Goal: Check status: Check status

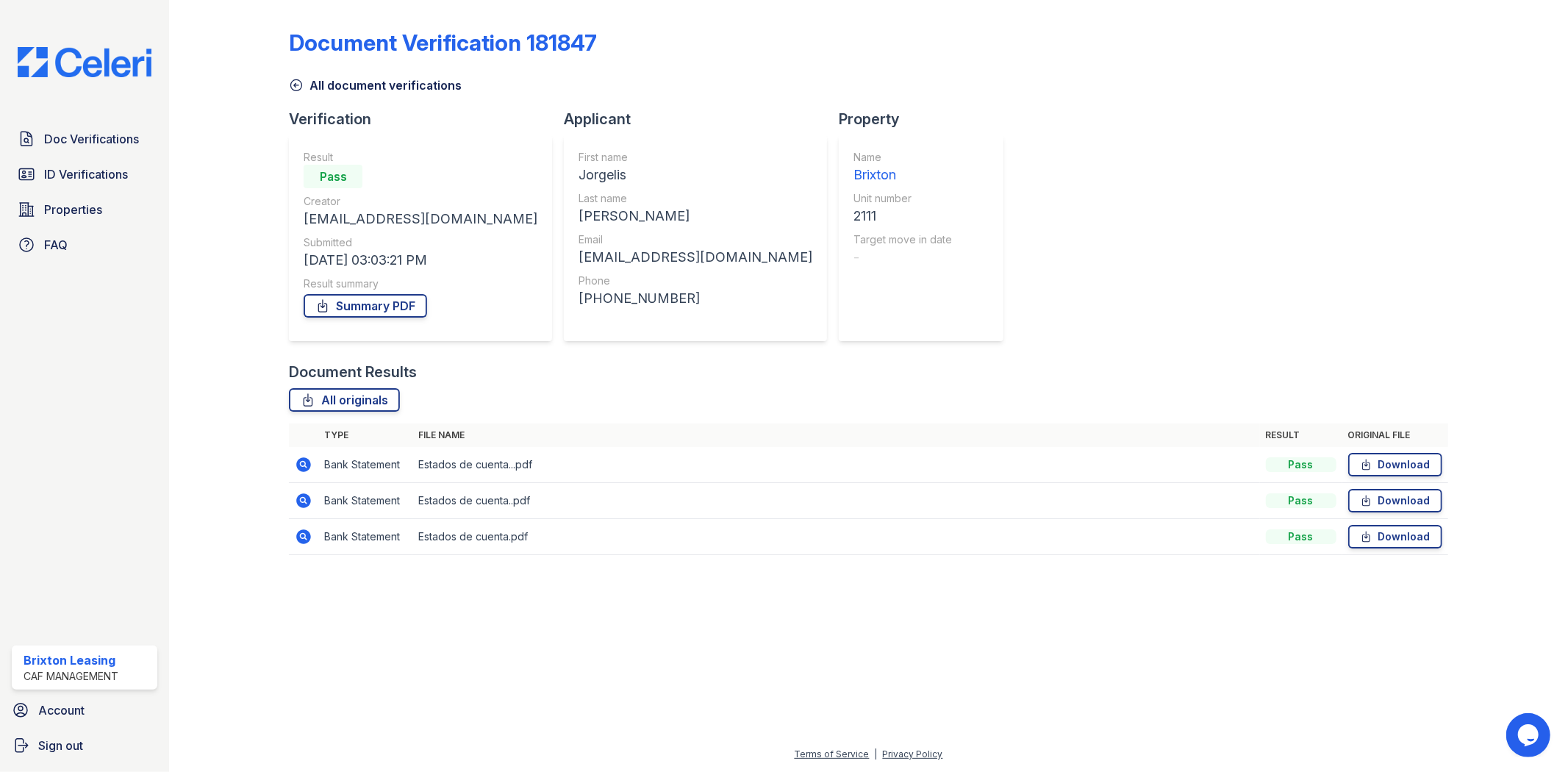
click at [104, 67] on img at bounding box center [85, 62] width 157 height 30
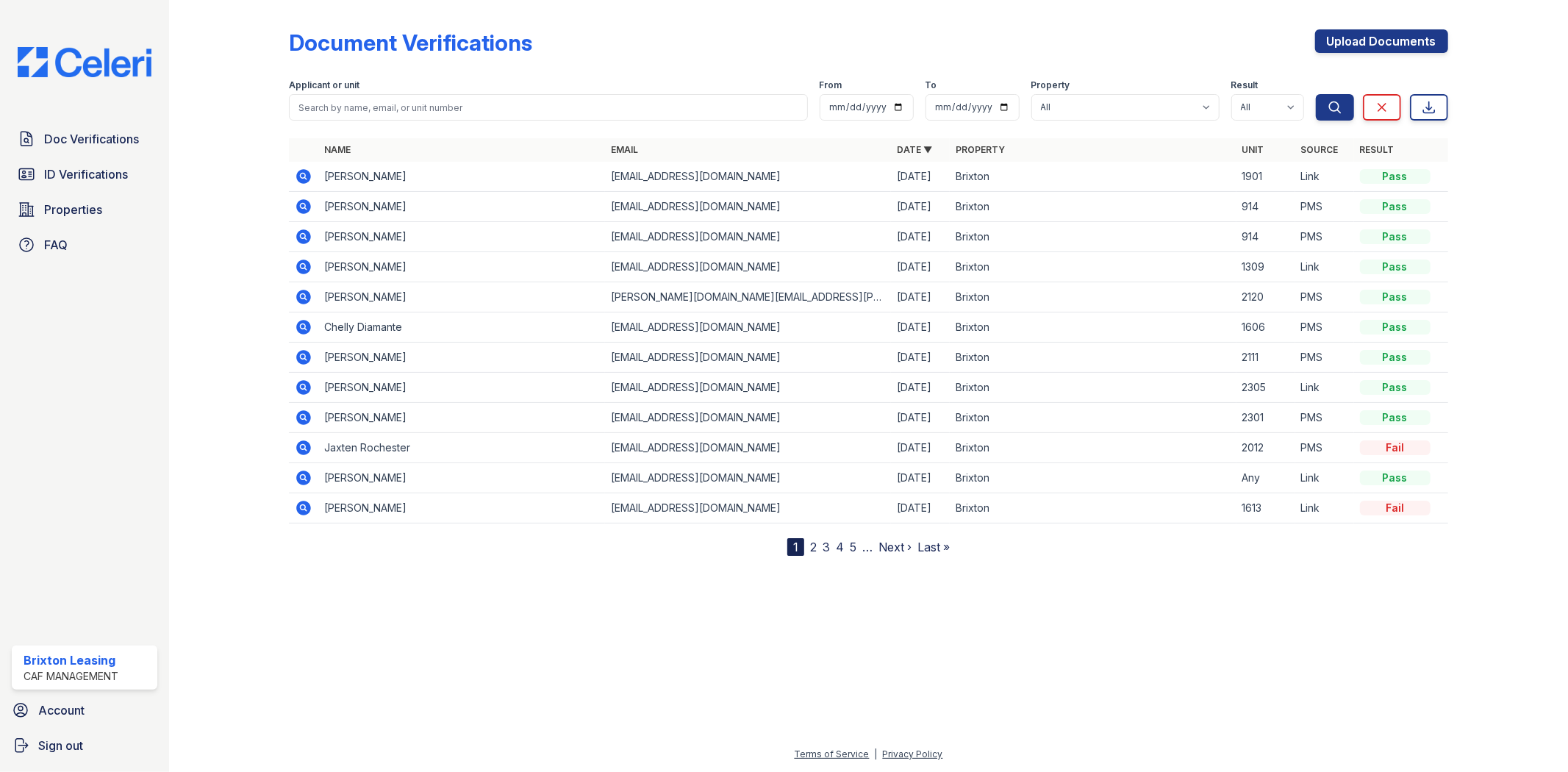
click at [493, 91] on div "Applicant or unit" at bounding box center [548, 86] width 518 height 15
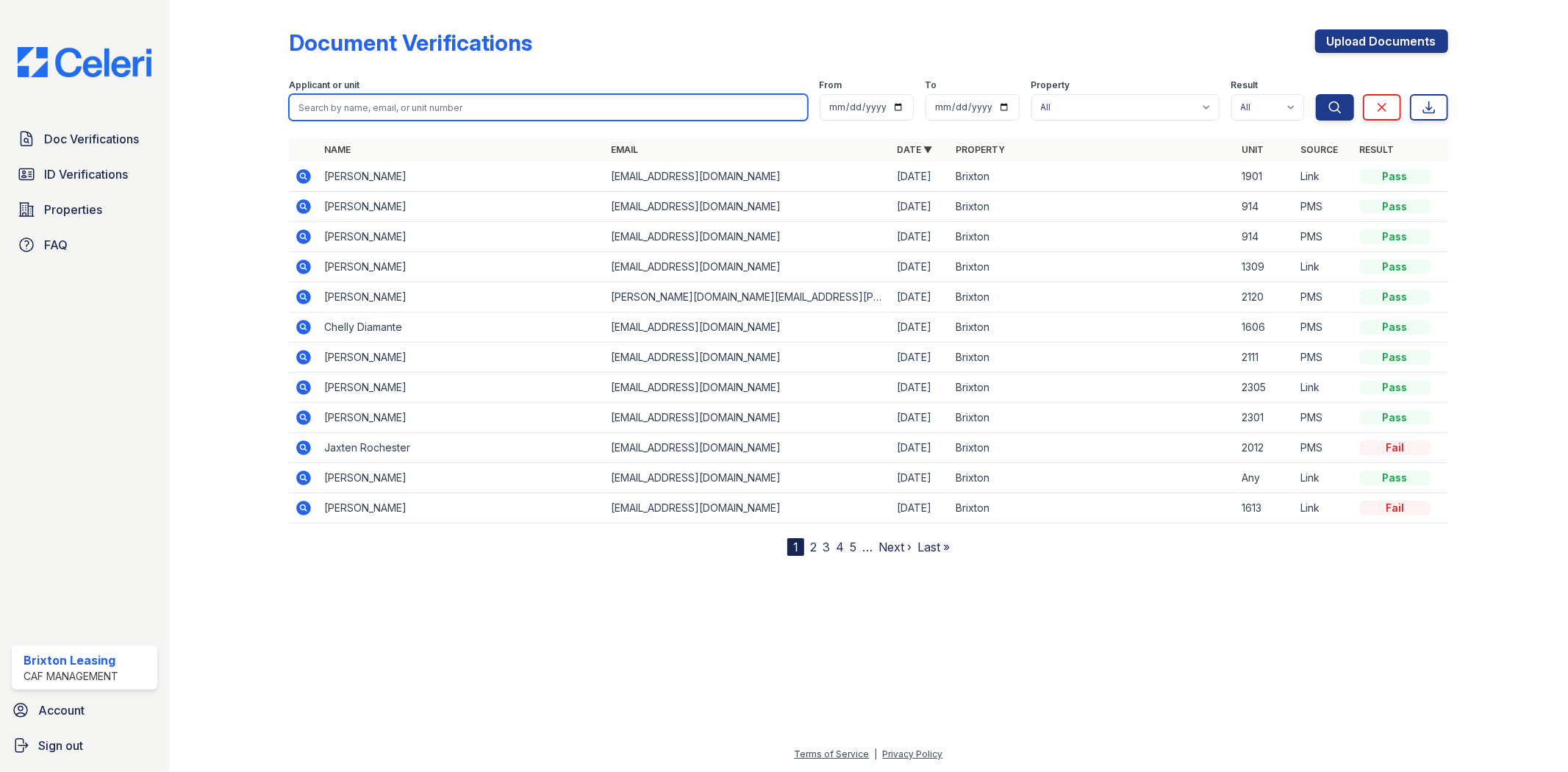
click at [475, 107] on input "search" at bounding box center [548, 107] width 518 height 26
type input "[PERSON_NAME]"
click at [1316, 94] on button "Search" at bounding box center [1335, 107] width 39 height 26
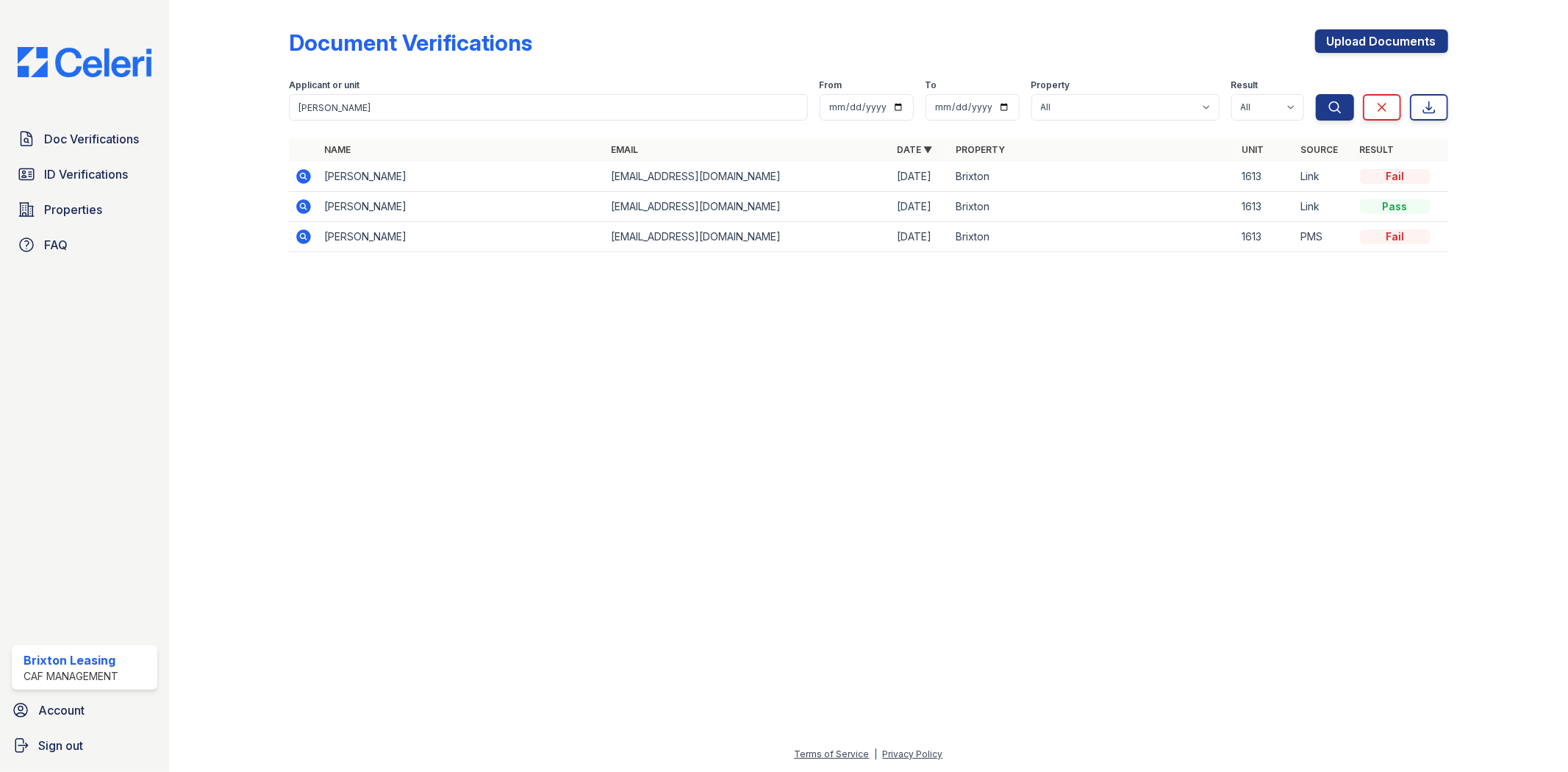
click at [302, 204] on icon at bounding box center [303, 205] width 4 height 4
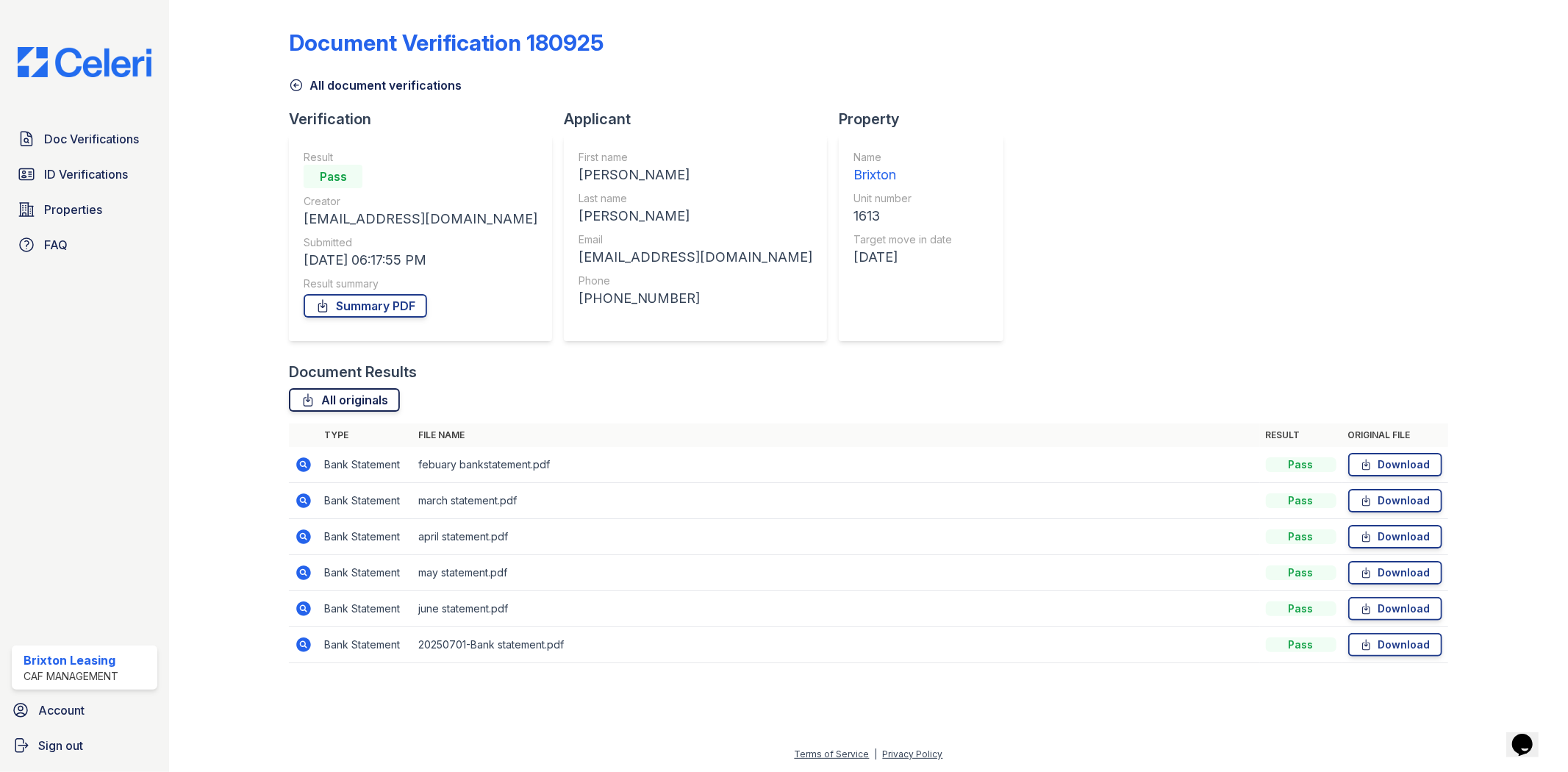
click at [379, 399] on link "All originals" at bounding box center [345, 399] width 111 height 24
click at [238, 12] on div at bounding box center [241, 342] width 96 height 672
click at [120, 25] on div "Doc Verifications ID Verifications Properties FAQ Brixton Leasing CAF Managemen…" at bounding box center [84, 386] width 169 height 772
click at [113, 62] on img at bounding box center [85, 62] width 157 height 30
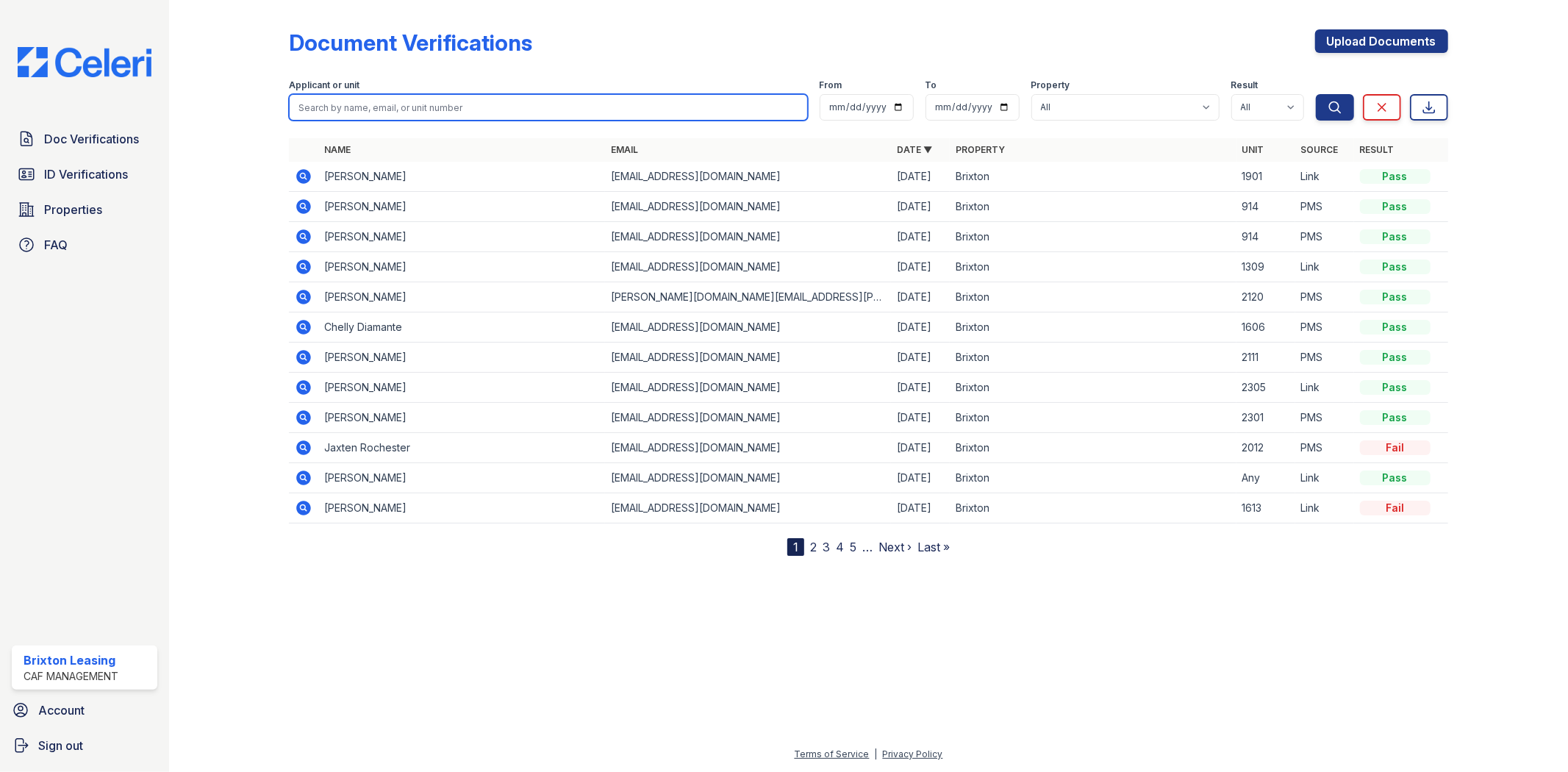
click at [503, 99] on input "search" at bounding box center [548, 107] width 518 height 26
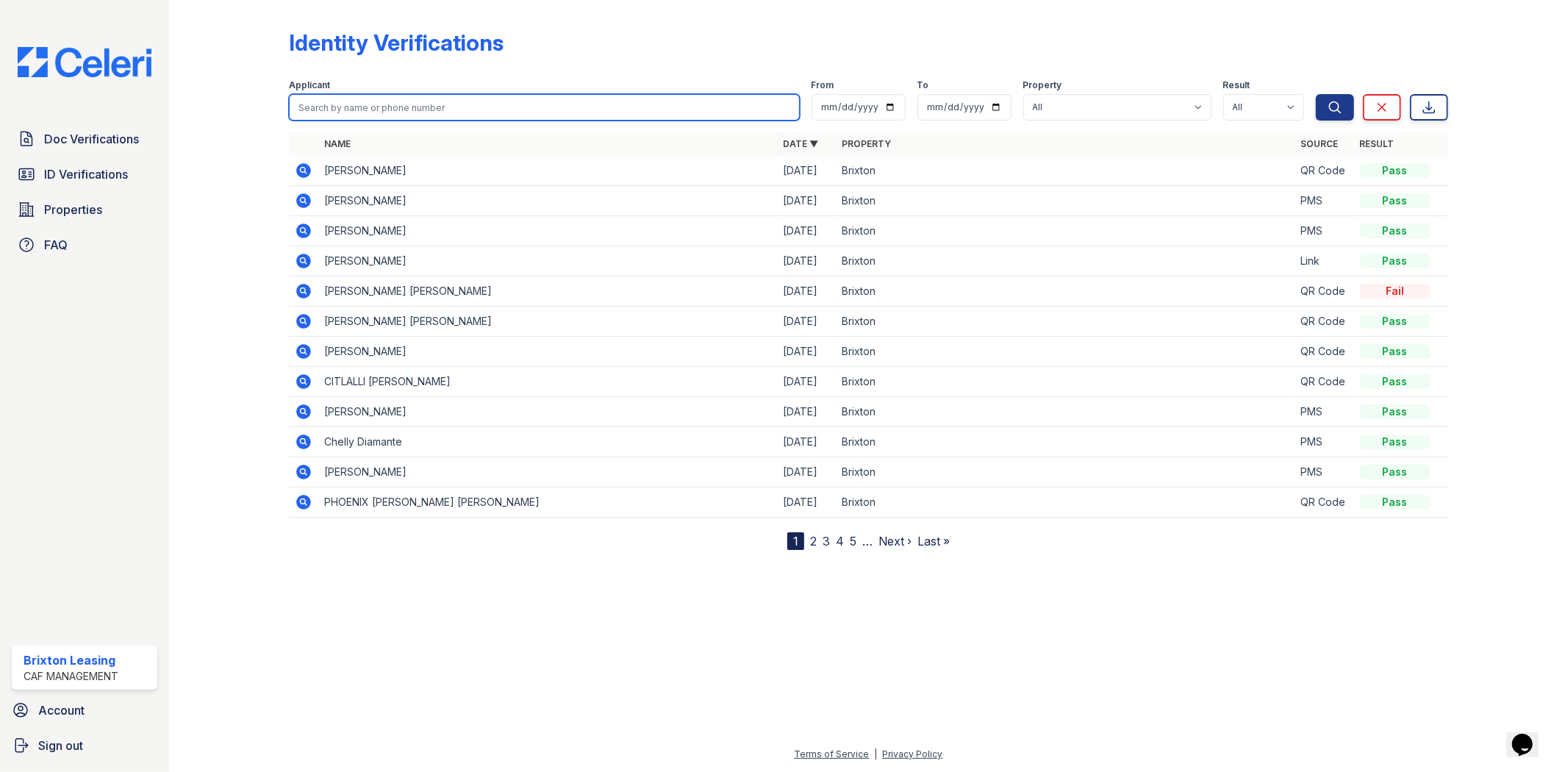
click at [440, 94] on input "search" at bounding box center [545, 107] width 511 height 26
type input "[PERSON_NAME]"
click at [1316, 94] on button "Search" at bounding box center [1335, 107] width 39 height 26
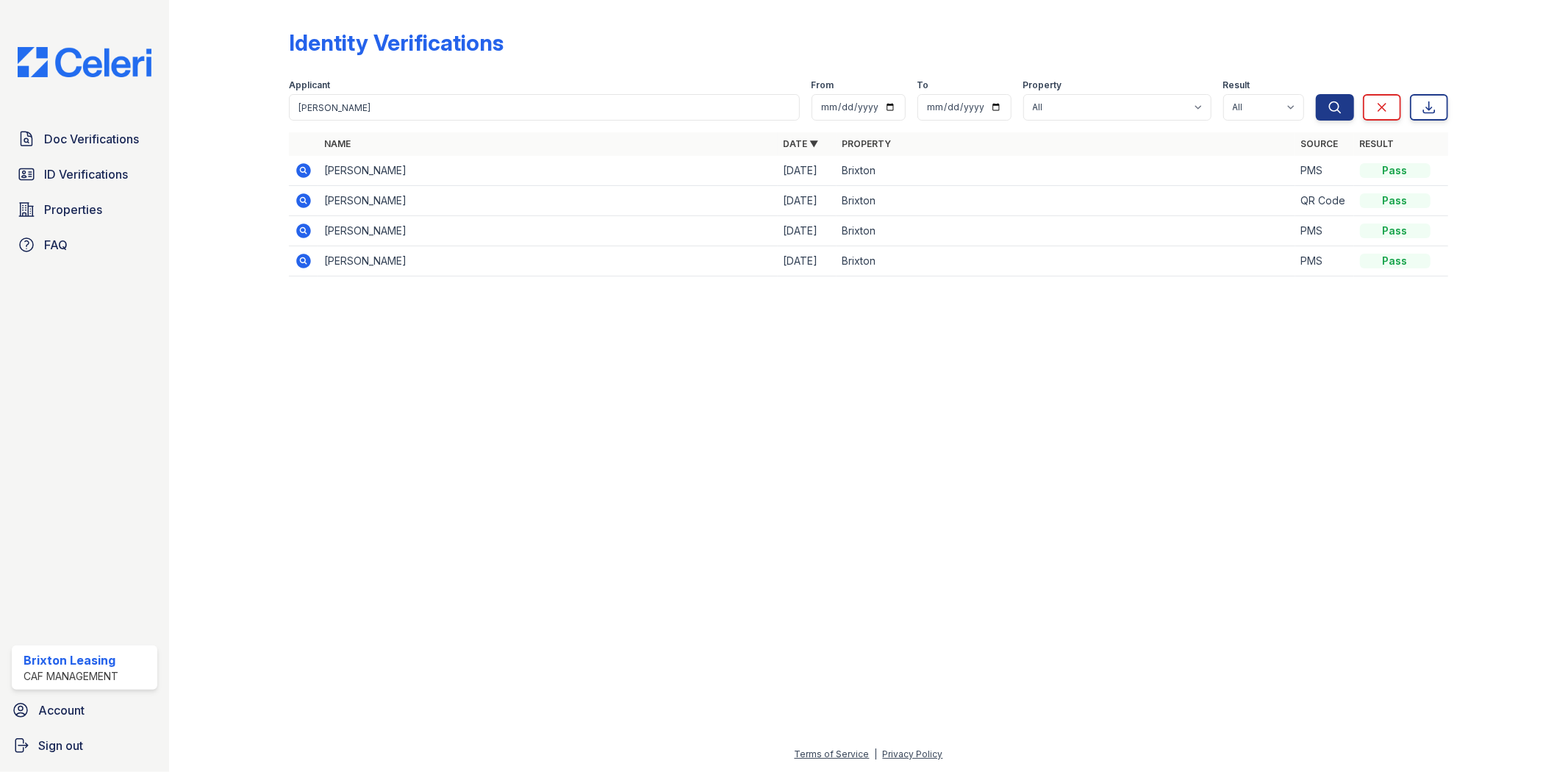
click at [332, 160] on td "[PERSON_NAME]" at bounding box center [548, 170] width 459 height 30
click at [306, 171] on icon at bounding box center [304, 170] width 15 height 15
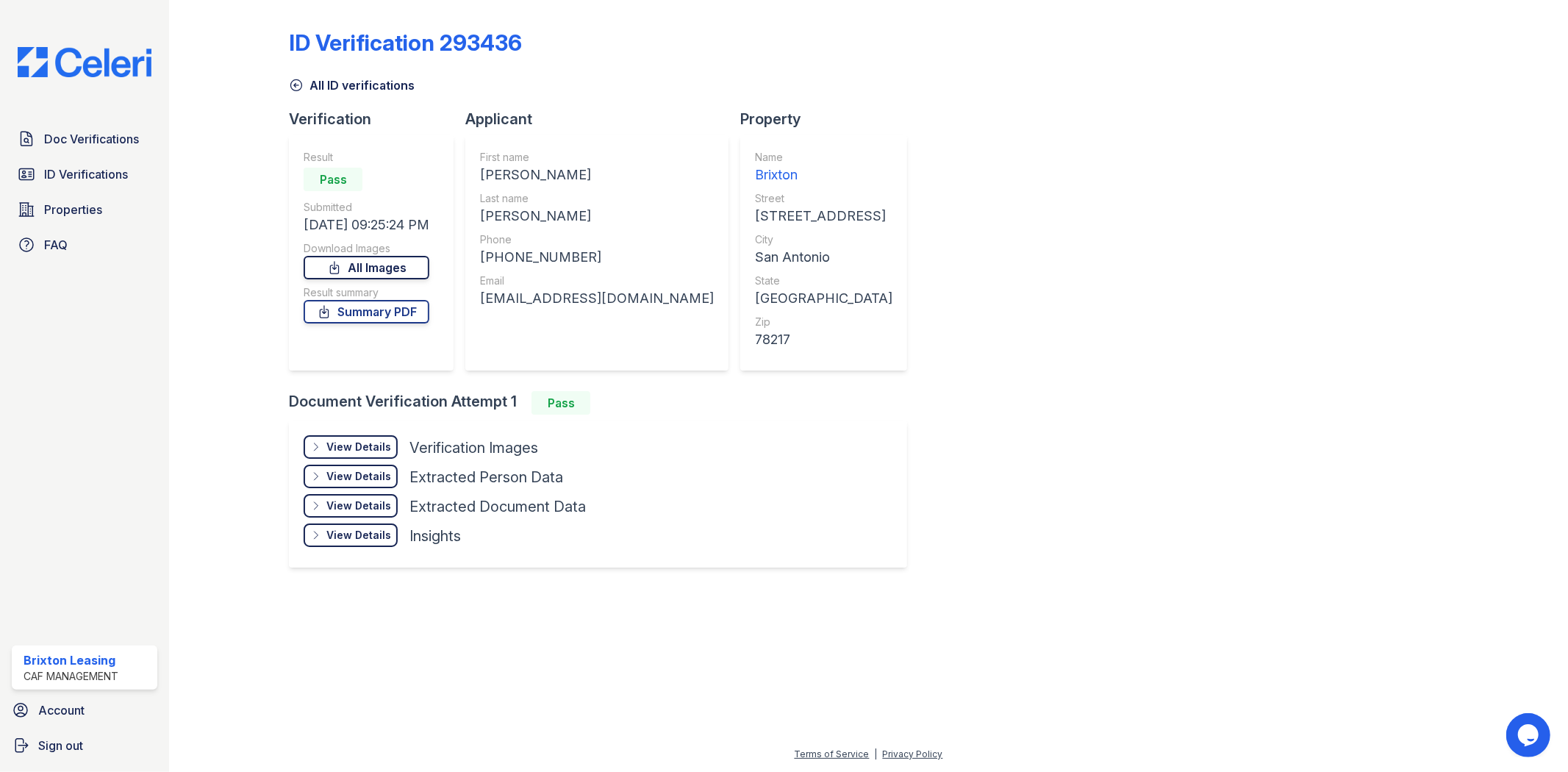
click at [410, 268] on link "All Images" at bounding box center [366, 268] width 126 height 24
drag, startPoint x: 1317, startPoint y: 703, endPoint x: 1311, endPoint y: 666, distance: 37.5
click at [1311, 666] on div at bounding box center [868, 678] width 1352 height 133
